Goal: Find specific page/section: Find specific page/section

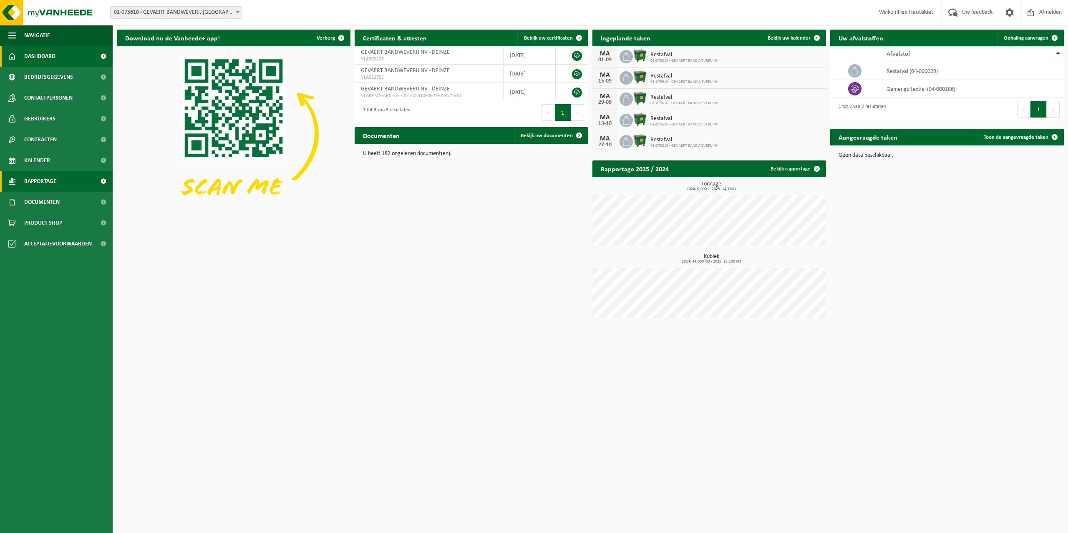
click at [18, 177] on link "Rapportage" at bounding box center [56, 181] width 113 height 21
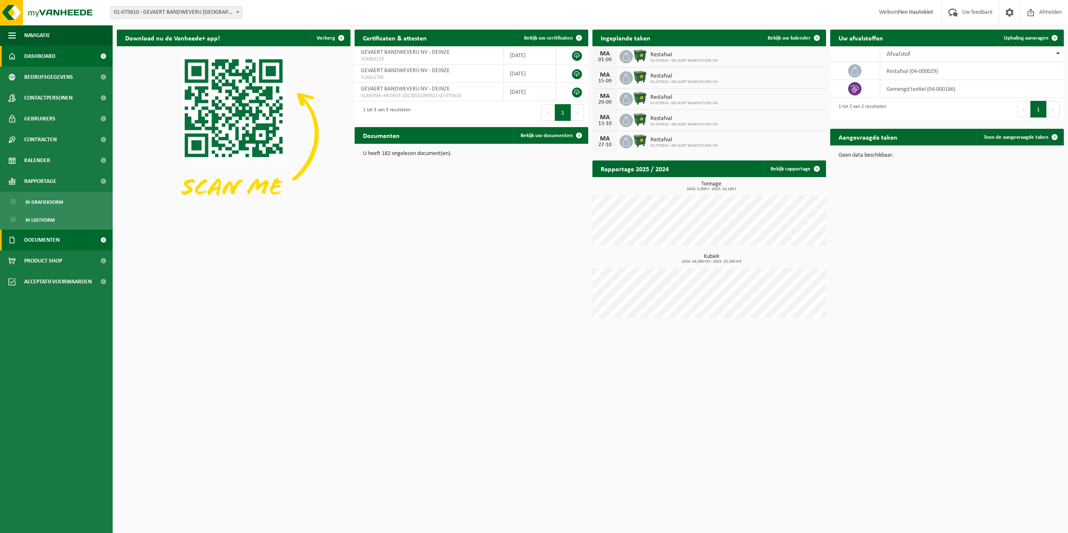
click at [64, 244] on link "Documenten" at bounding box center [56, 240] width 113 height 21
click at [61, 253] on link "Facturen" at bounding box center [56, 261] width 108 height 16
